Goal: Information Seeking & Learning: Understand process/instructions

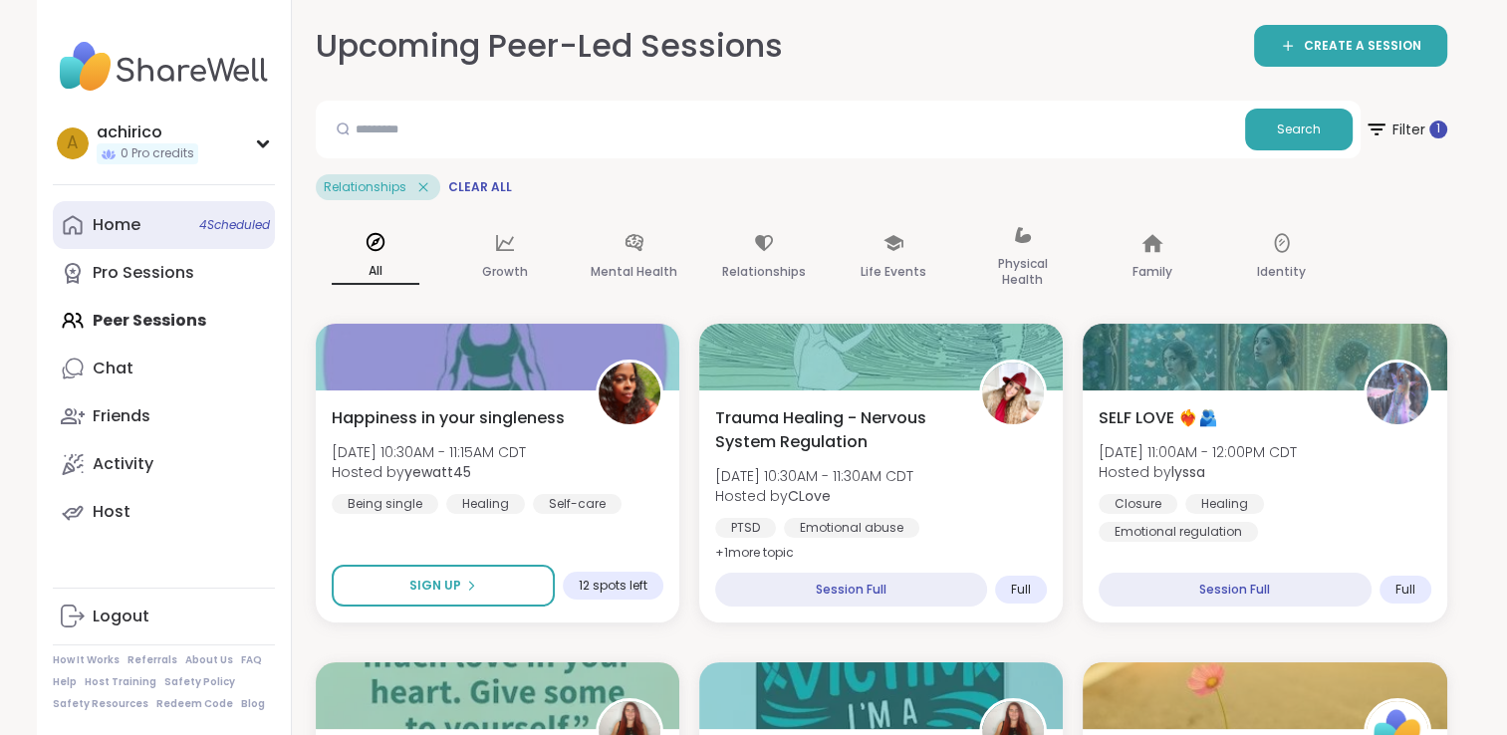
drag, startPoint x: 0, startPoint y: 0, endPoint x: 219, endPoint y: 218, distance: 309.1
click at [219, 218] on span "4 Scheduled" at bounding box center [234, 225] width 71 height 16
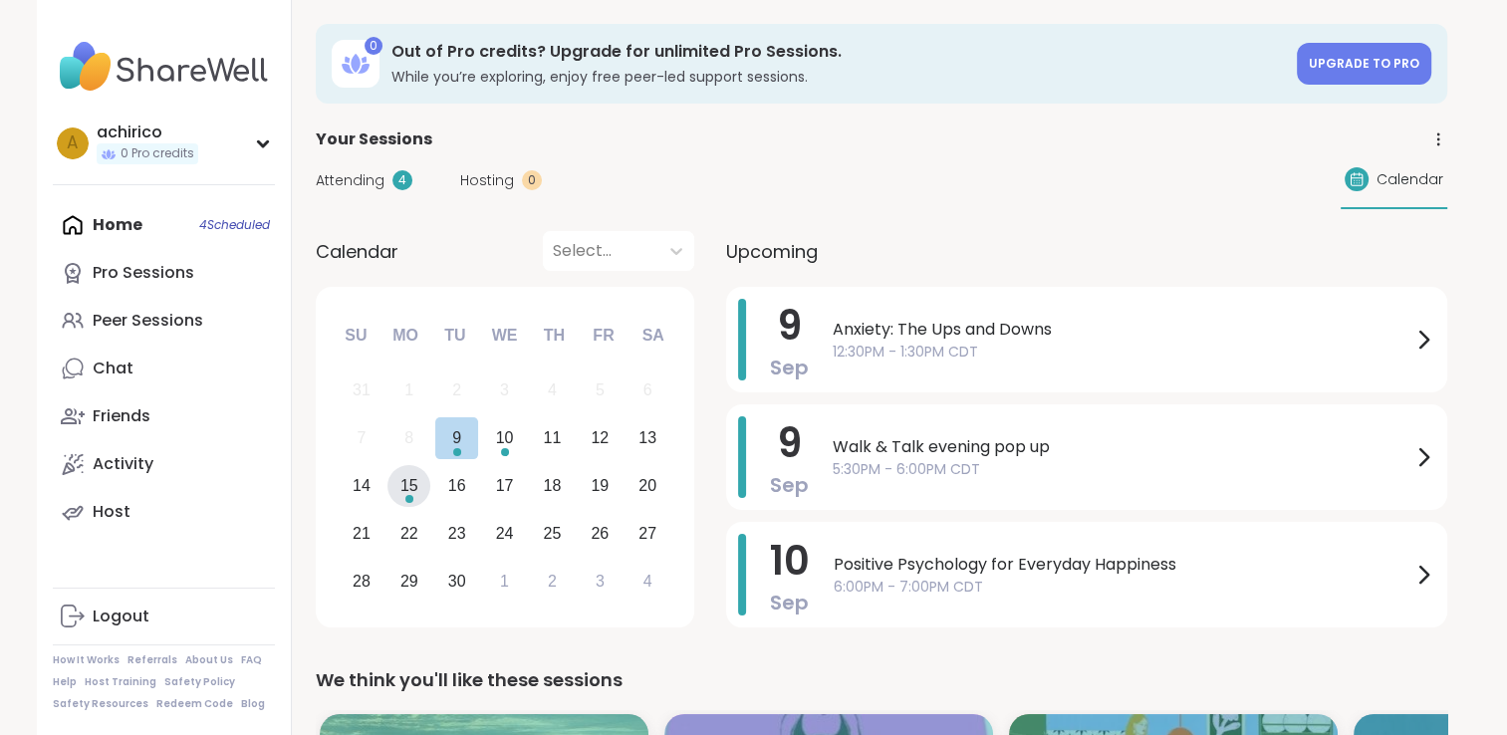
click at [398, 483] on div "15" at bounding box center [408, 486] width 43 height 43
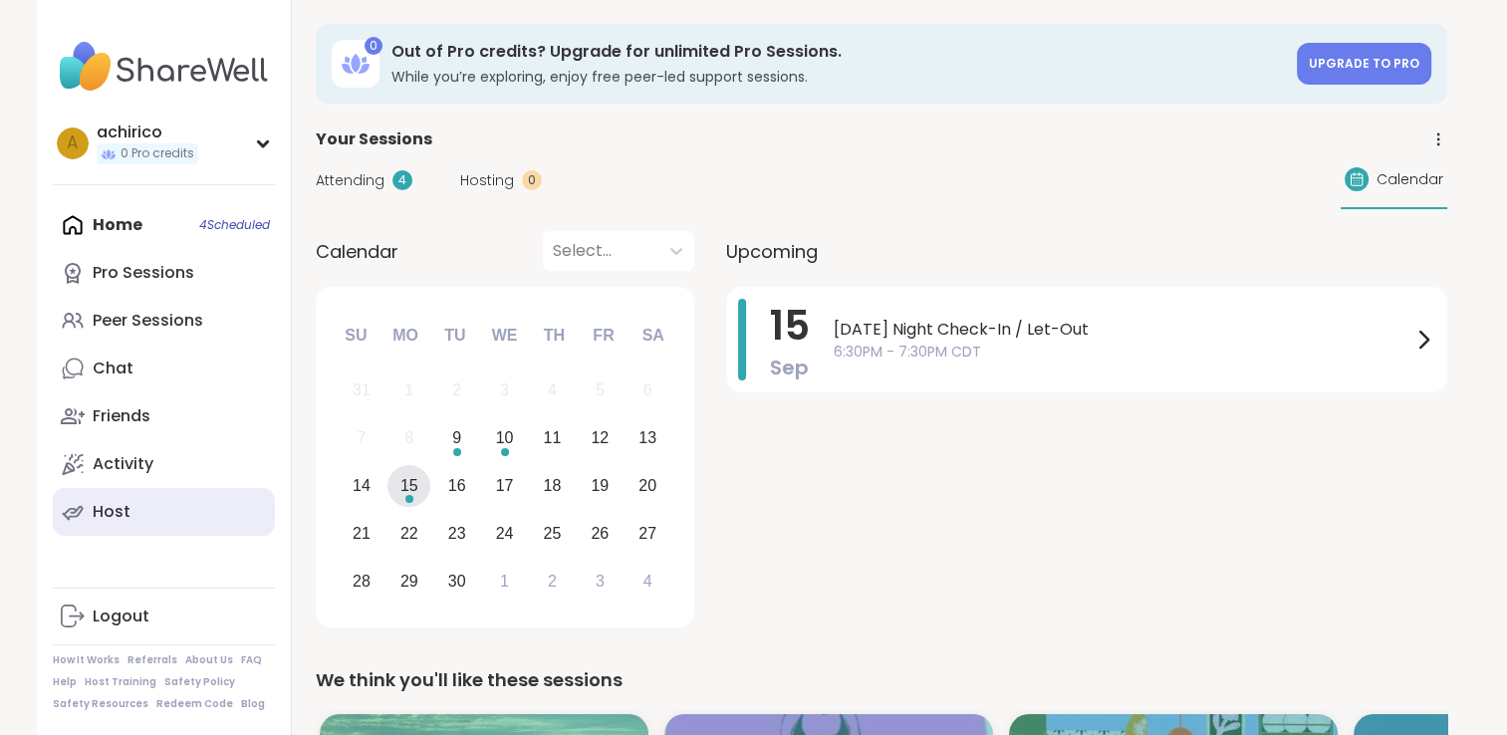
click at [120, 515] on div "Host" at bounding box center [112, 512] width 38 height 22
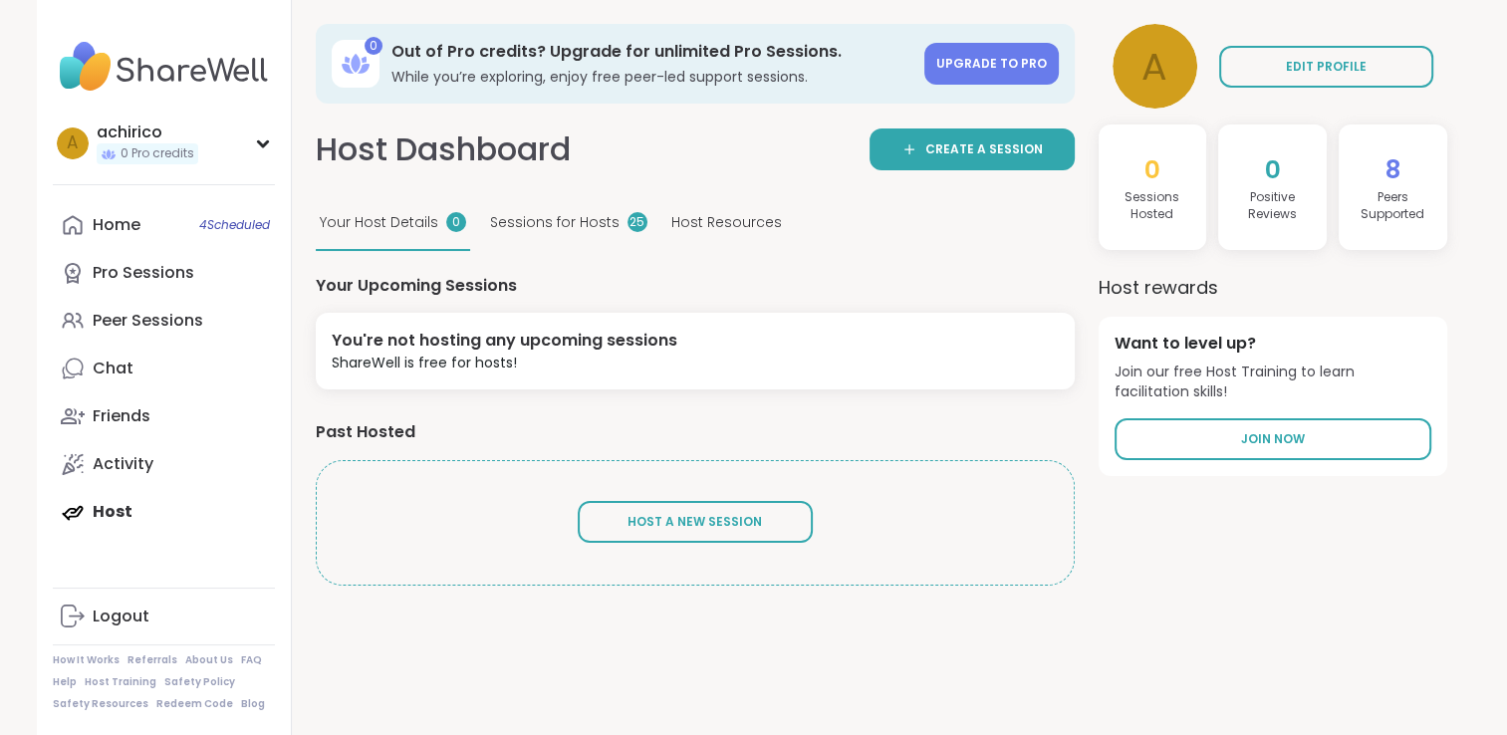
click at [582, 230] on span "Sessions for Hosts" at bounding box center [554, 222] width 129 height 21
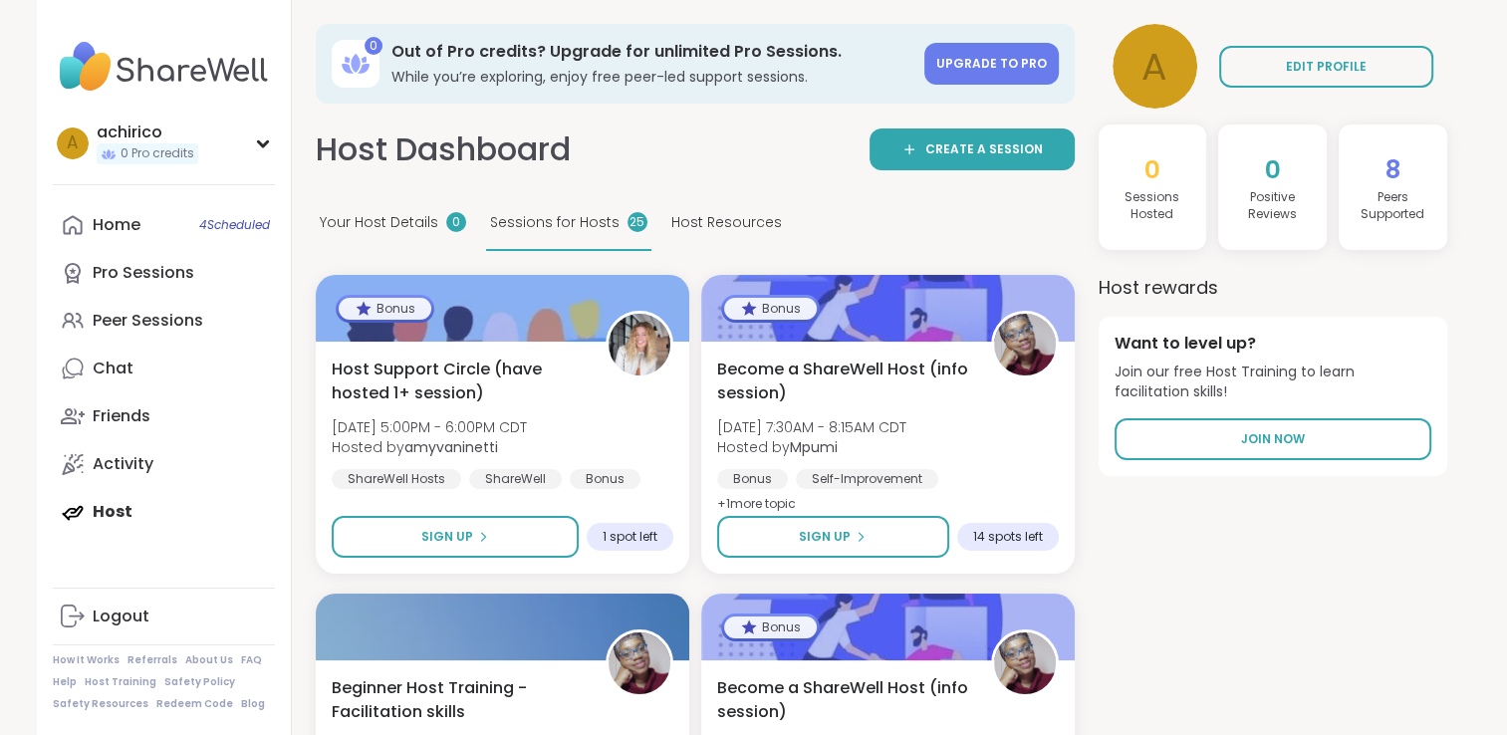
click at [710, 228] on span "Host Resources" at bounding box center [726, 222] width 111 height 21
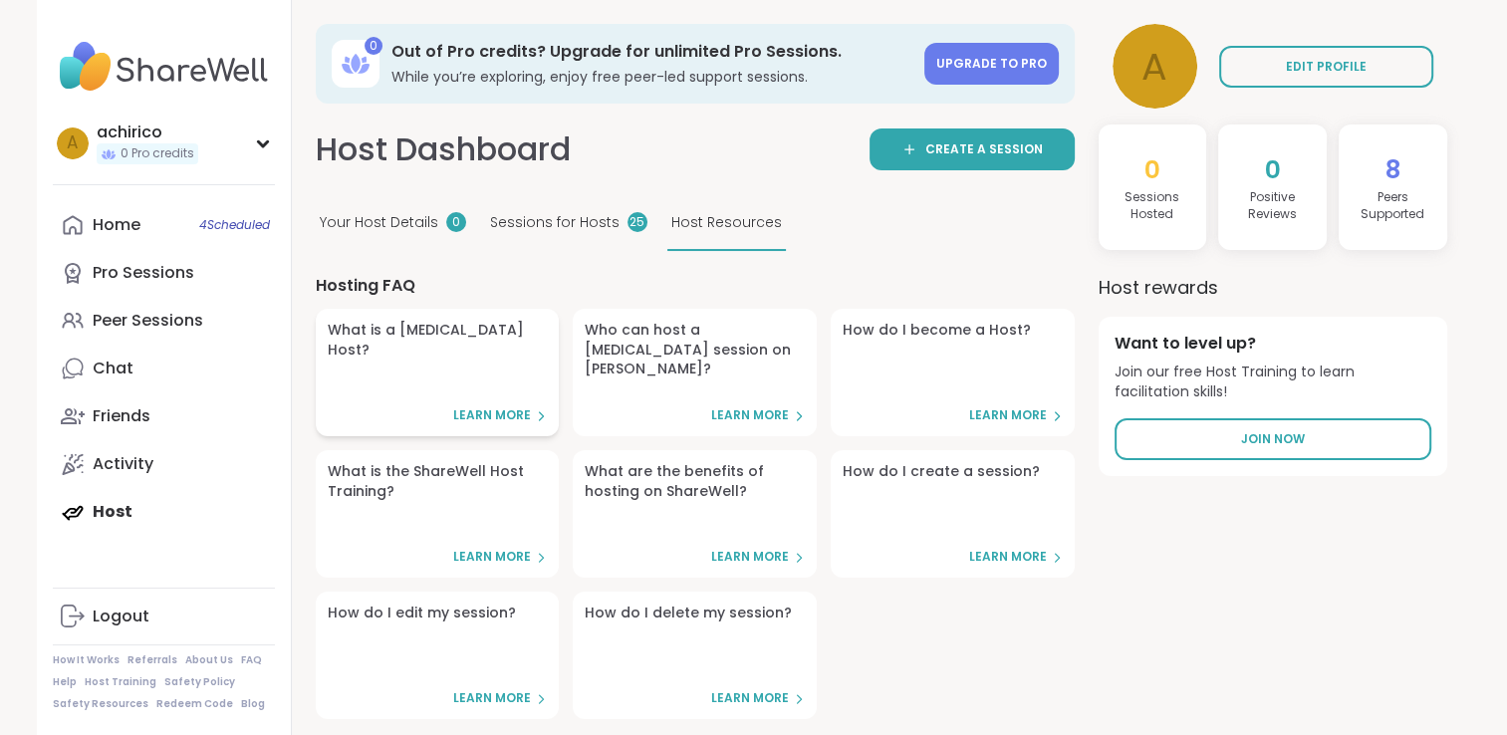
click at [480, 417] on span "Learn More" at bounding box center [492, 415] width 78 height 17
click at [155, 239] on link "Home 4 Scheduled" at bounding box center [164, 225] width 222 height 48
